Goal: Information Seeking & Learning: Understand process/instructions

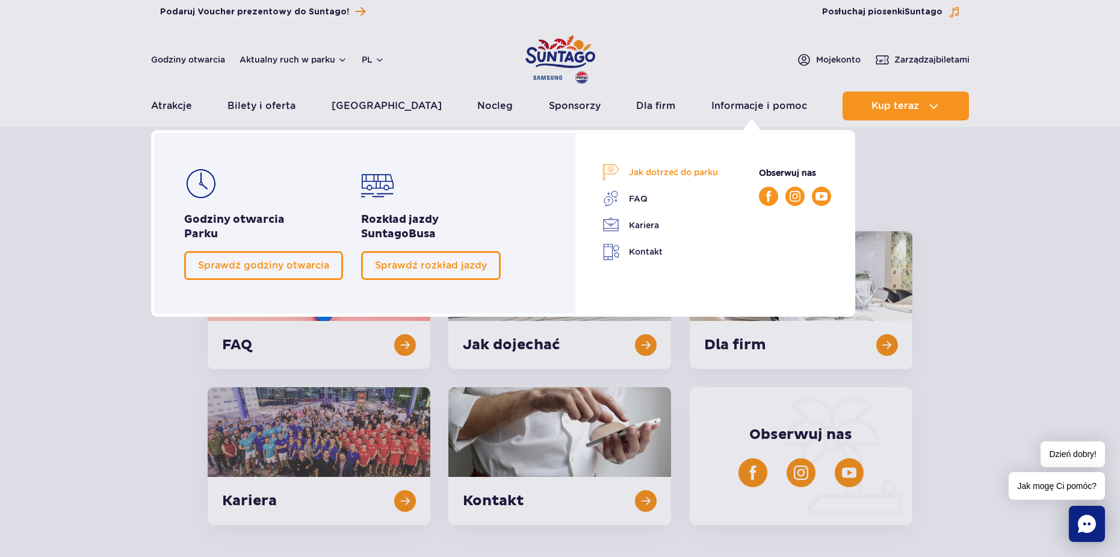
click at [680, 170] on link "Jak dotrzeć do parku" at bounding box center [660, 172] width 116 height 17
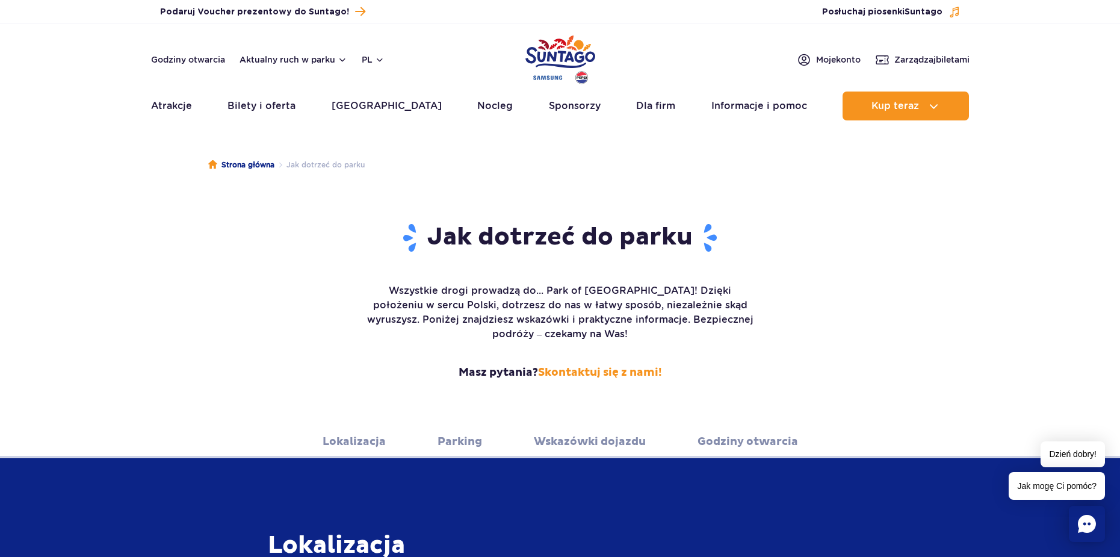
click at [370, 425] on link "Lokalizacja" at bounding box center [354, 441] width 63 height 33
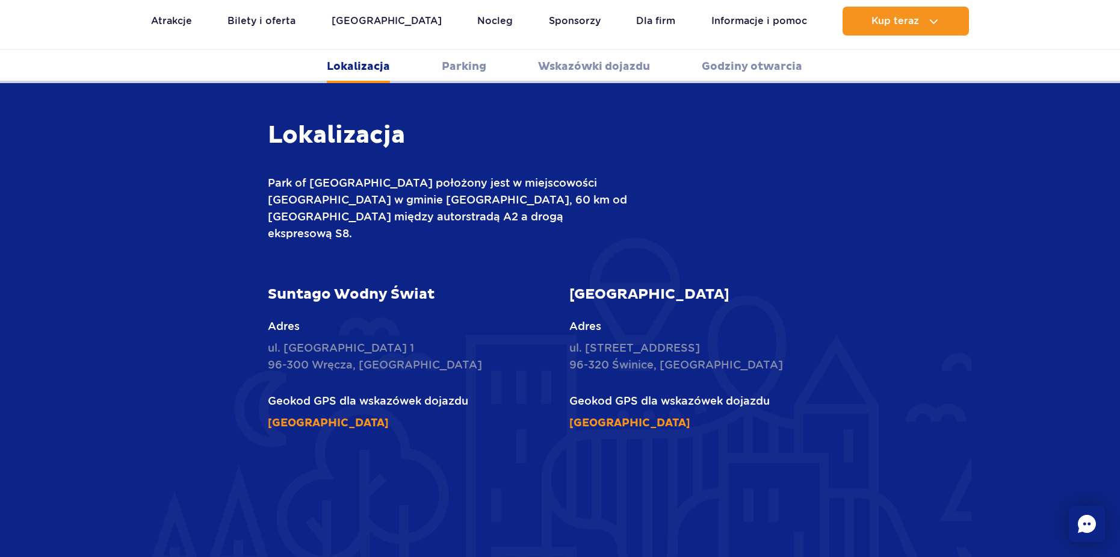
scroll to position [411, 0]
